Goal: Task Accomplishment & Management: Manage account settings

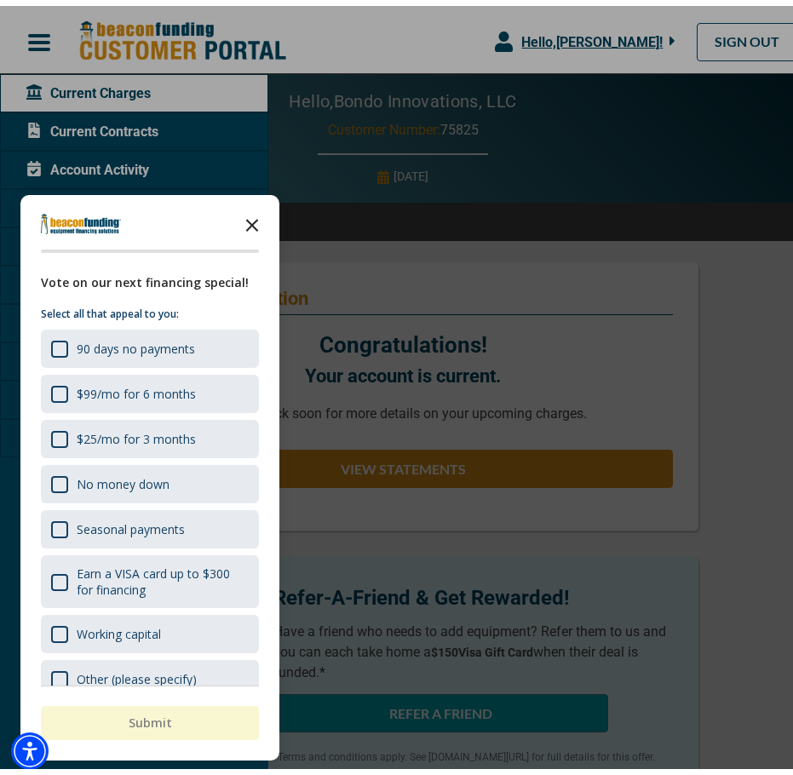
click at [254, 219] on icon "Close the survey" at bounding box center [252, 218] width 34 height 34
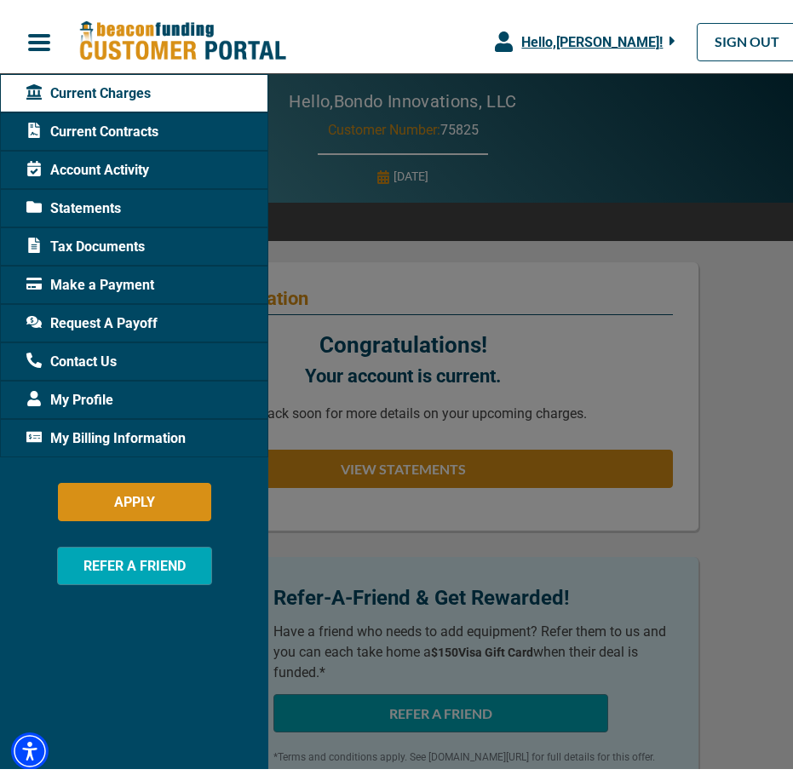
click at [771, 390] on div at bounding box center [403, 387] width 806 height 775
click at [673, 307] on div at bounding box center [403, 387] width 806 height 775
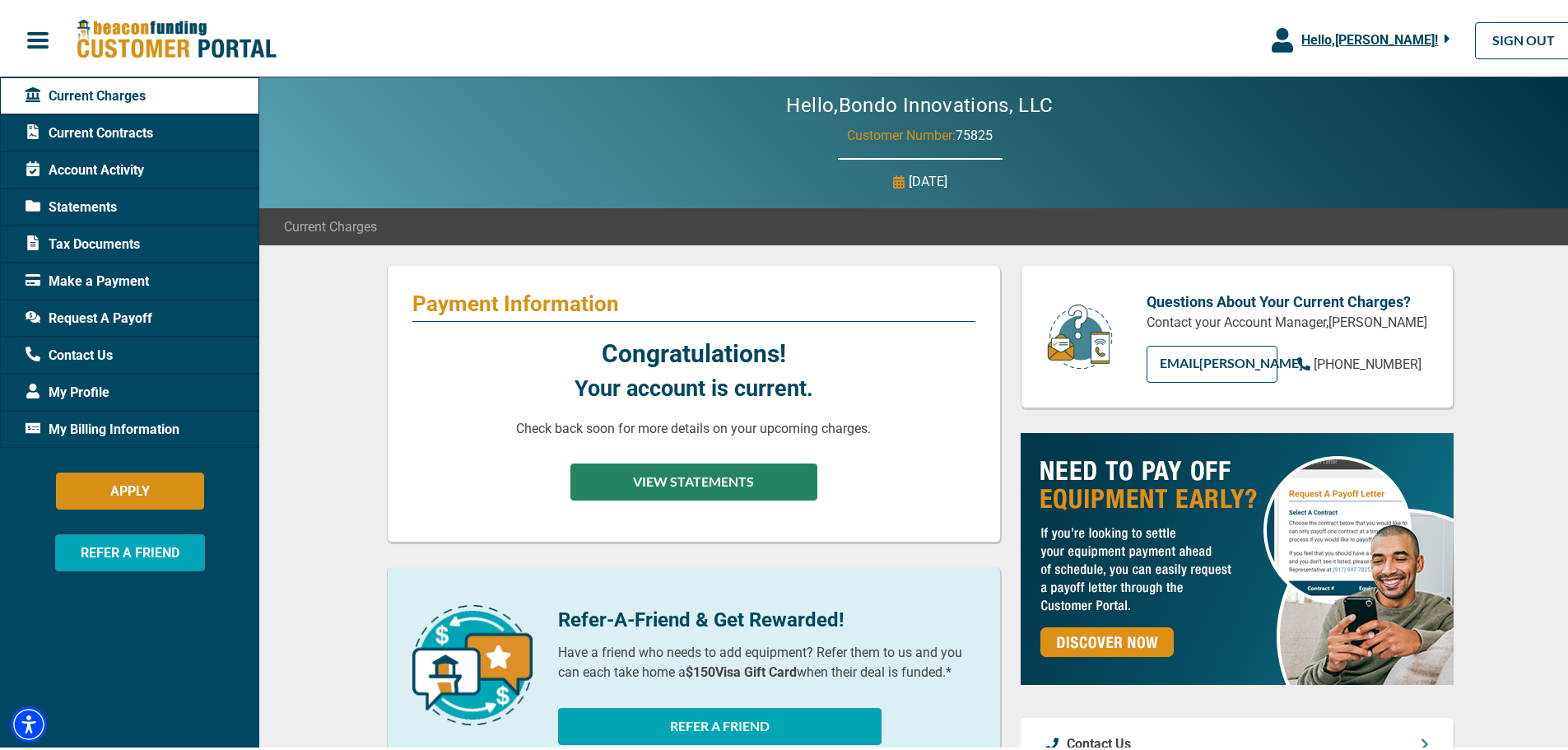
click at [732, 486] on button "VIEW STATEMENTS" at bounding box center [693, 478] width 247 height 37
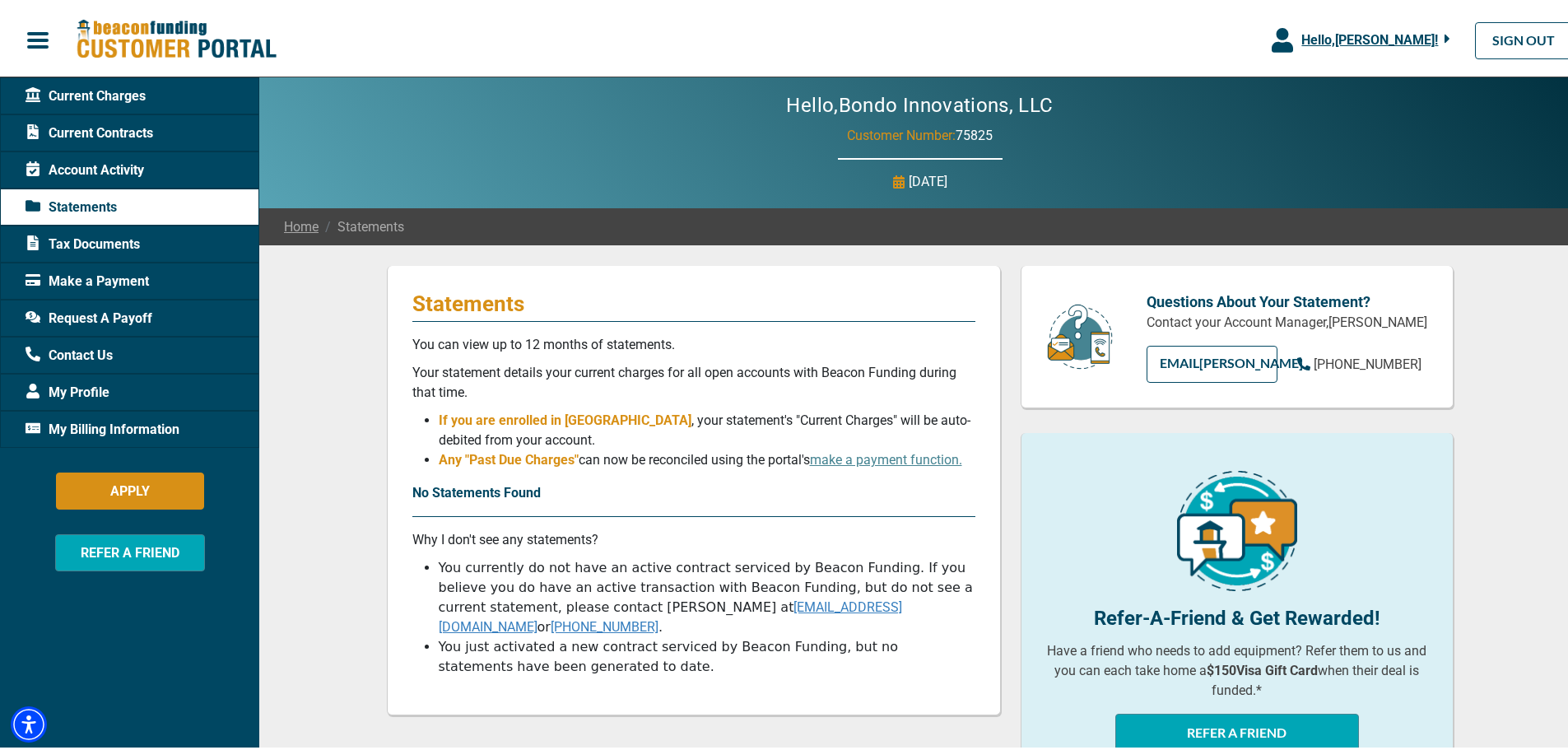
drag, startPoint x: 763, startPoint y: 0, endPoint x: 1456, endPoint y: 187, distance: 717.8
click at [778, 187] on div "Hello, Bondo Innovations, LLC Customer Number: 75825 [DATE]" at bounding box center [919, 139] width 1321 height 130
click at [778, 40] on span "Hello, [PERSON_NAME] !" at bounding box center [1369, 37] width 136 height 15
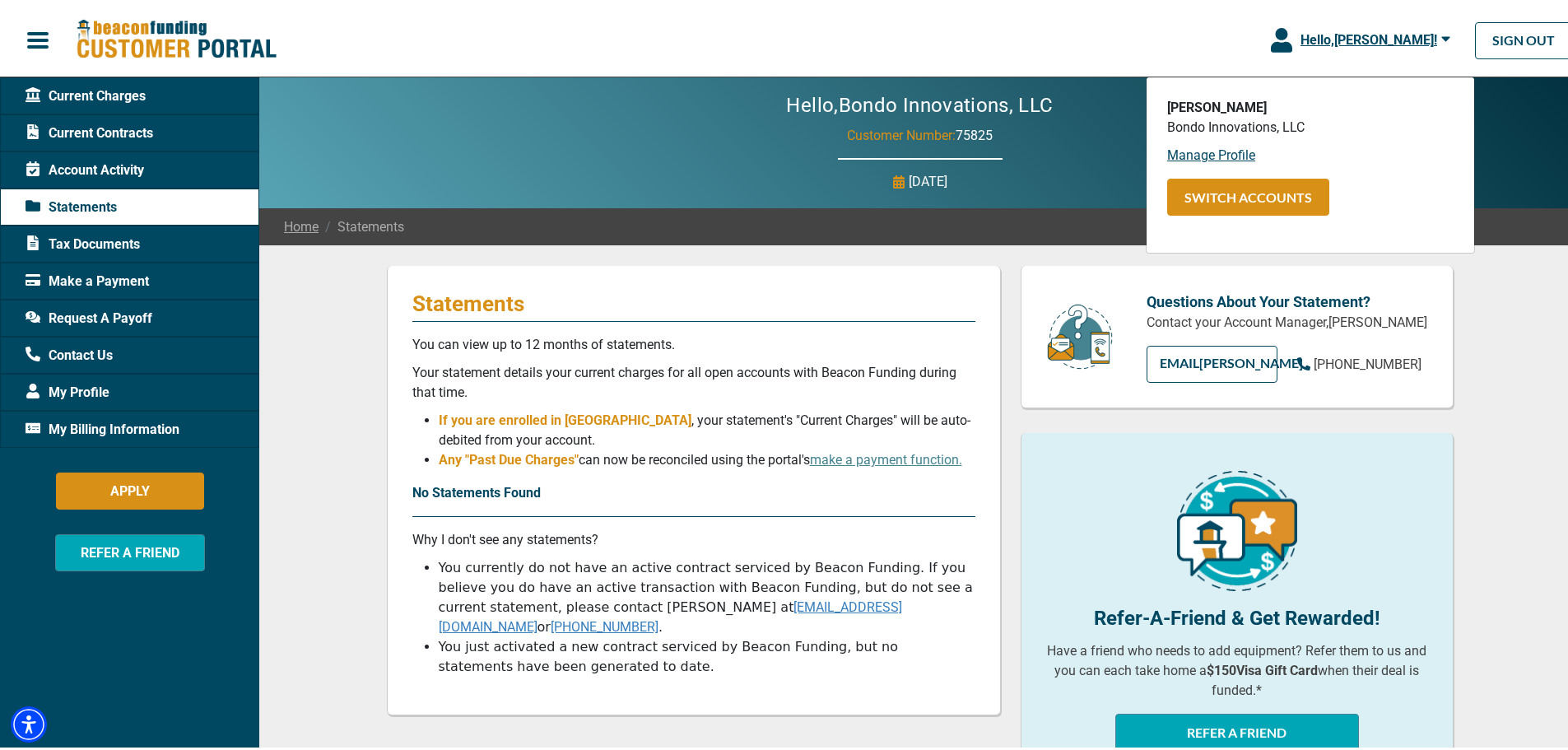
click at [778, 154] on div "Hello, Bondo Innovations, LLC Customer Number: 75825 [DATE]" at bounding box center [919, 139] width 1321 height 130
